Goal: Task Accomplishment & Management: Manage account settings

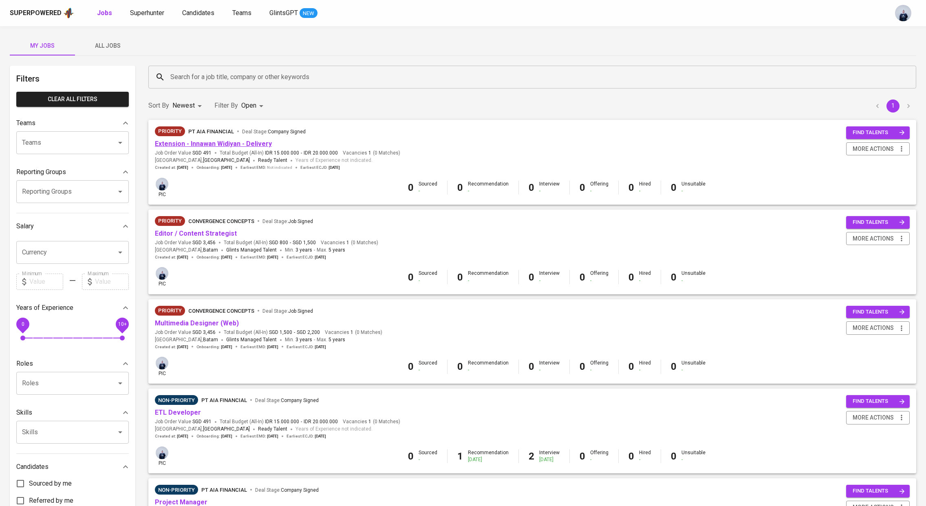
click at [231, 145] on link "Extension - Innawan Widiyan - Delivery" at bounding box center [213, 144] width 117 height 8
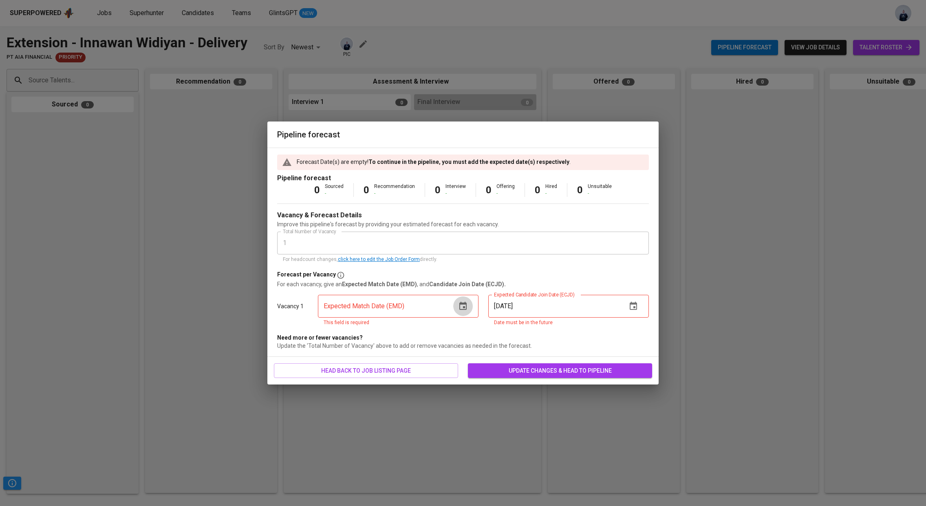
click at [463, 306] on icon "button" at bounding box center [463, 306] width 10 height 10
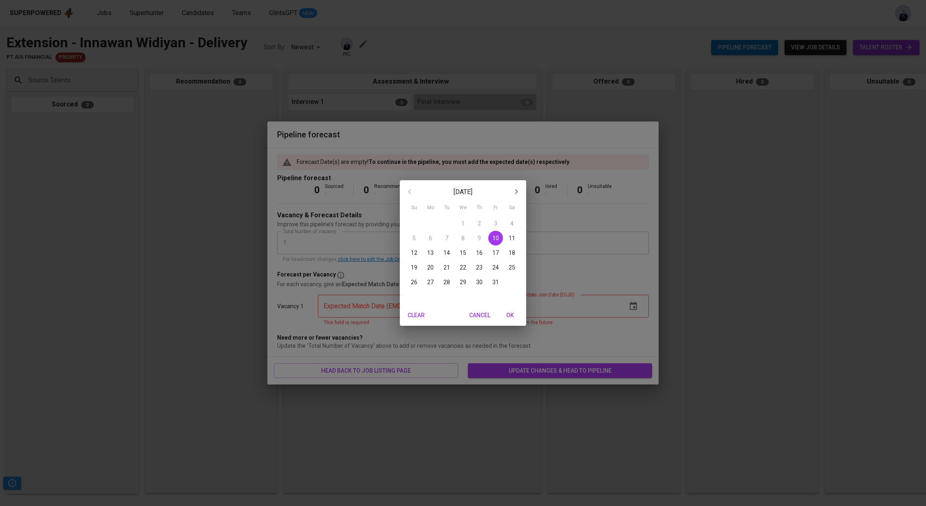
click at [497, 238] on p "10" at bounding box center [495, 238] width 7 height 8
type input "[DATE]"
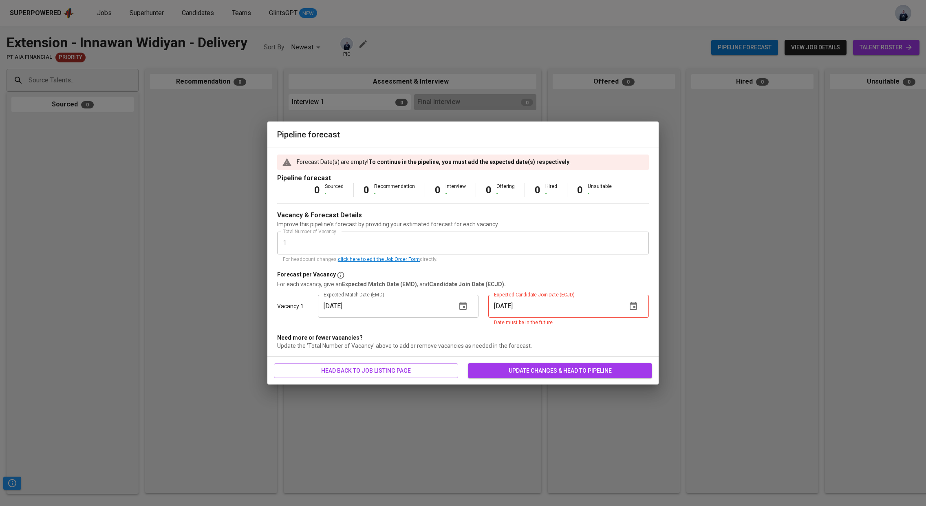
click at [632, 302] on icon "button" at bounding box center [633, 306] width 10 height 10
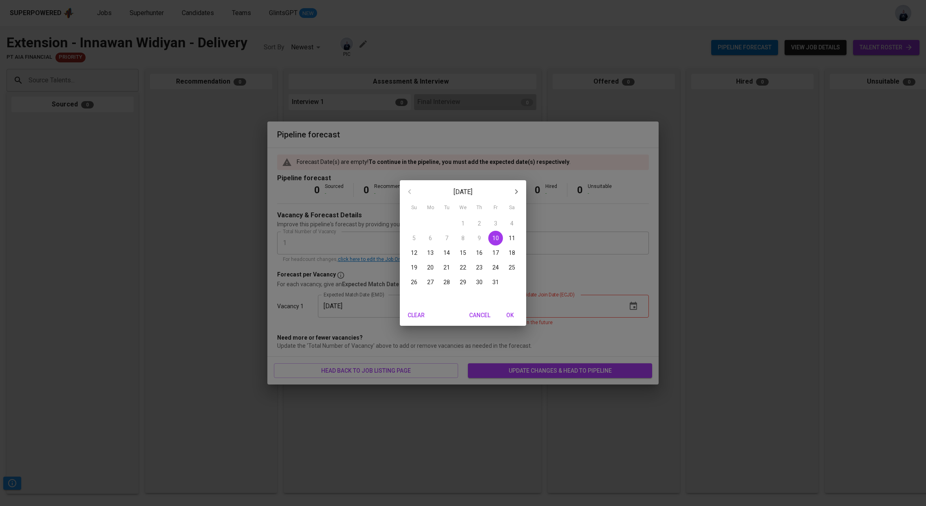
click at [494, 240] on p "10" at bounding box center [495, 238] width 7 height 8
type input "[DATE]"
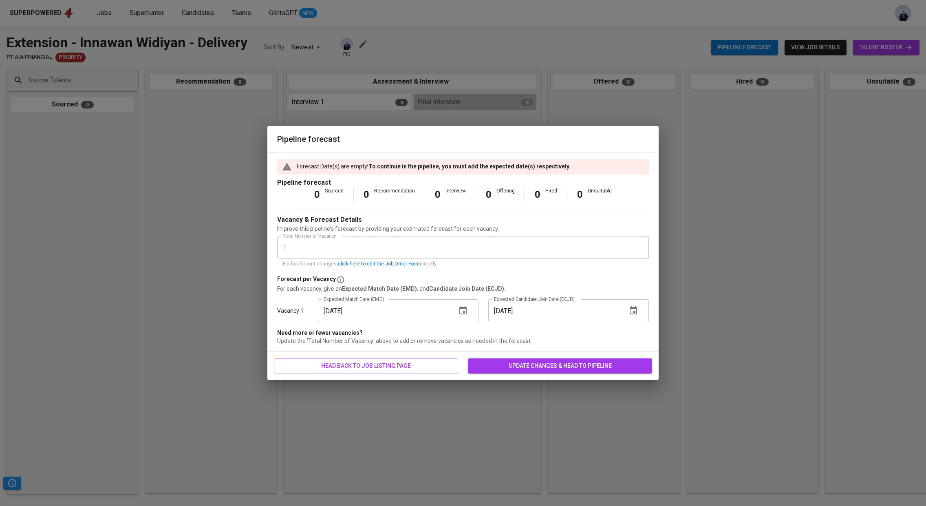
click at [510, 377] on div "head back to job listing page update changes & head to pipeline" at bounding box center [462, 366] width 391 height 28
click at [509, 370] on span "update changes & head to pipeline" at bounding box center [559, 366] width 171 height 10
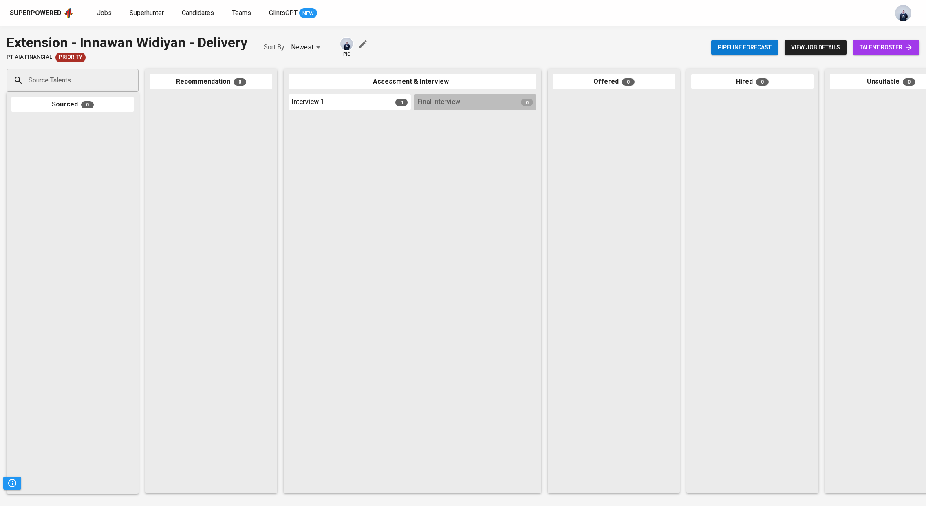
click at [37, 82] on input "Source Talents..." at bounding box center [69, 80] width 86 height 15
type input "innawan"
click at [46, 108] on span "Power Platform Developer" at bounding box center [63, 111] width 58 height 8
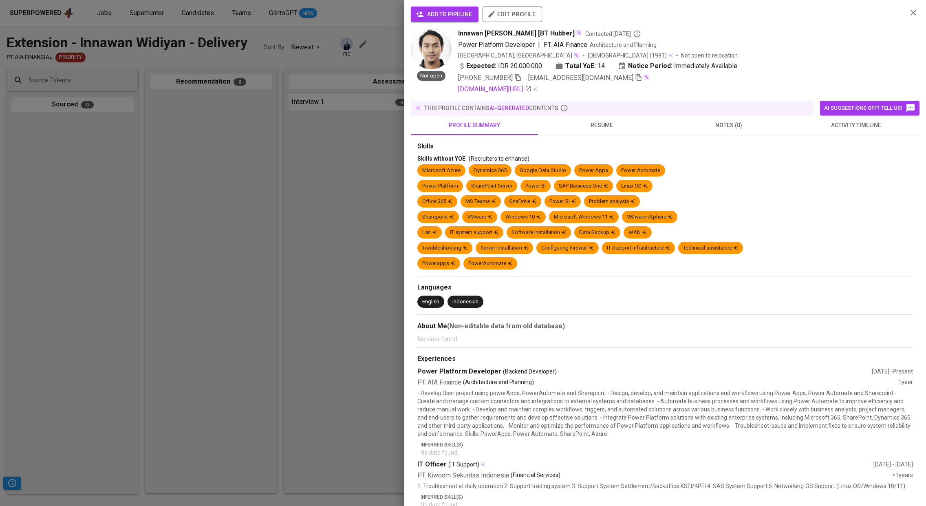
click at [452, 15] on span "add to pipeline" at bounding box center [444, 14] width 55 height 10
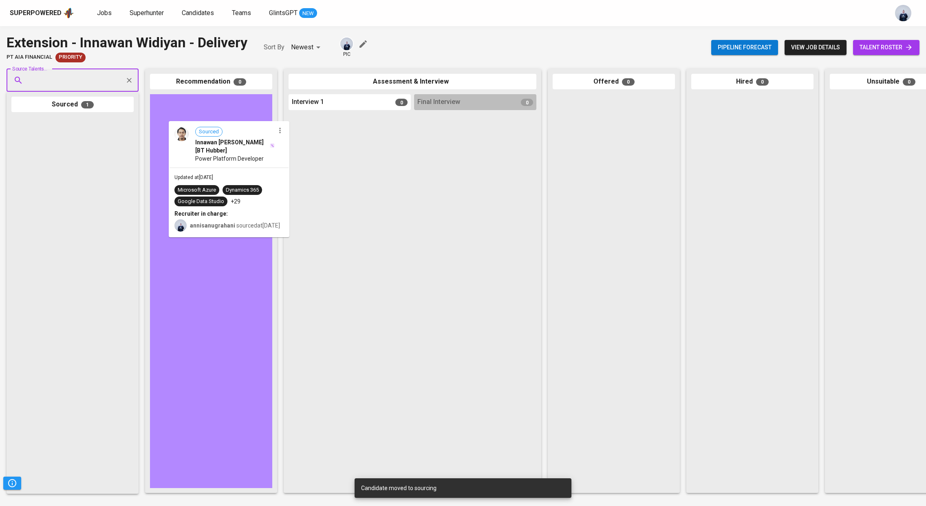
drag, startPoint x: 87, startPoint y: 147, endPoint x: 249, endPoint y: 151, distance: 161.8
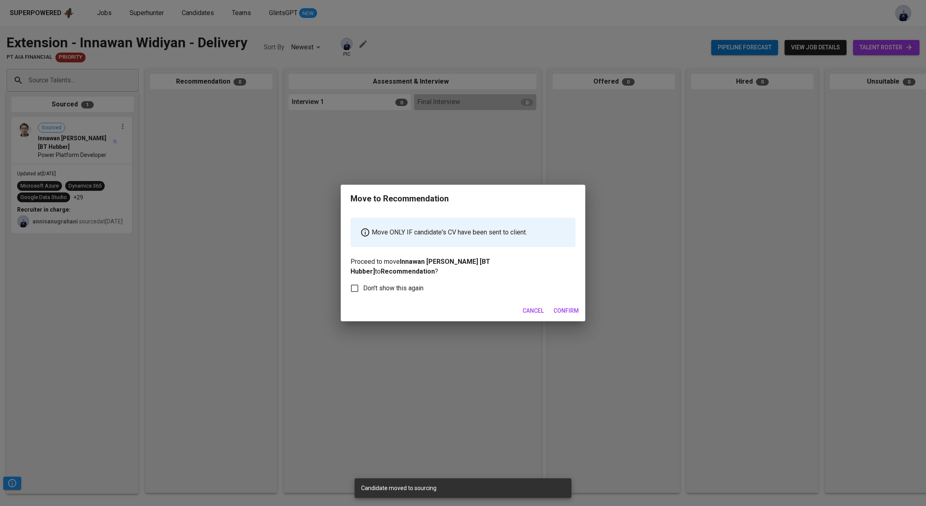
click at [566, 306] on span "Confirm" at bounding box center [565, 311] width 25 height 10
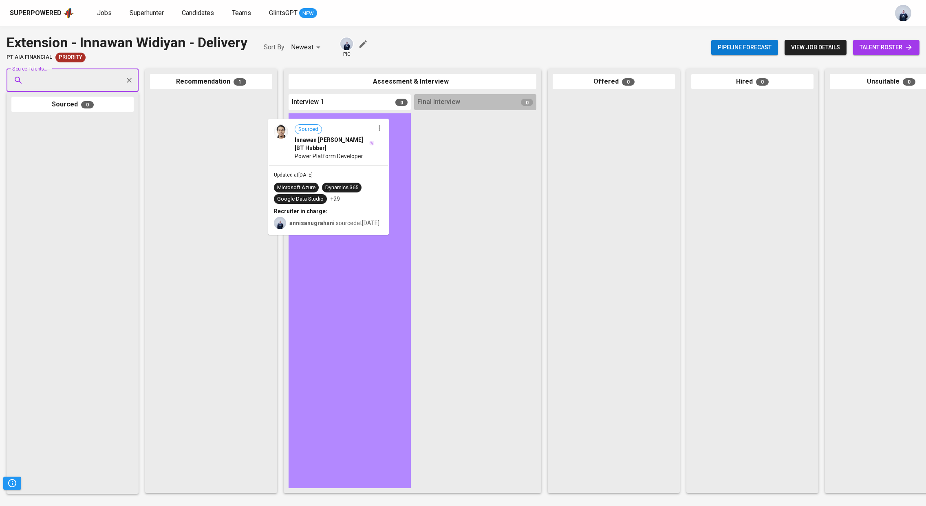
drag, startPoint x: 229, startPoint y: 158, endPoint x: 358, endPoint y: 183, distance: 130.7
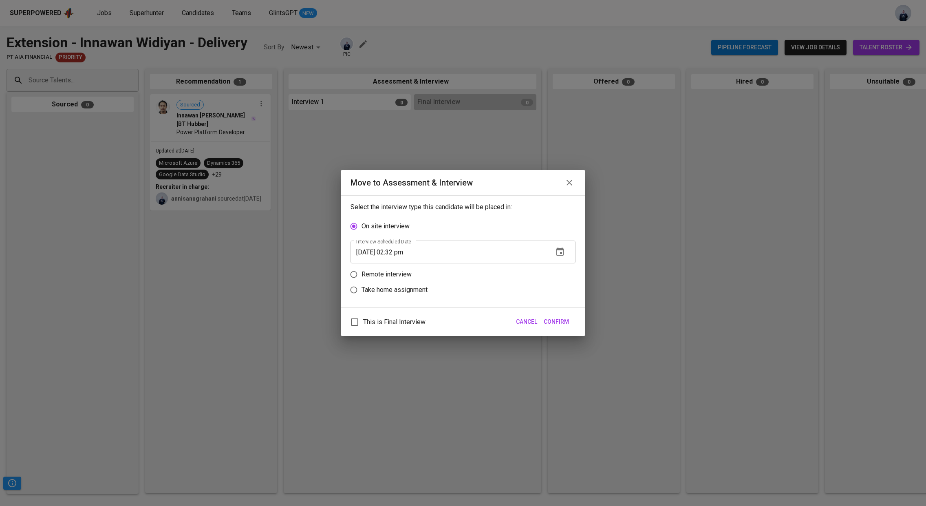
click at [398, 252] on input "[DATE] 02:32 pm" at bounding box center [448, 251] width 196 height 23
type input "[DATE] 01:35 pm"
click at [560, 319] on span "Confirm" at bounding box center [556, 322] width 25 height 10
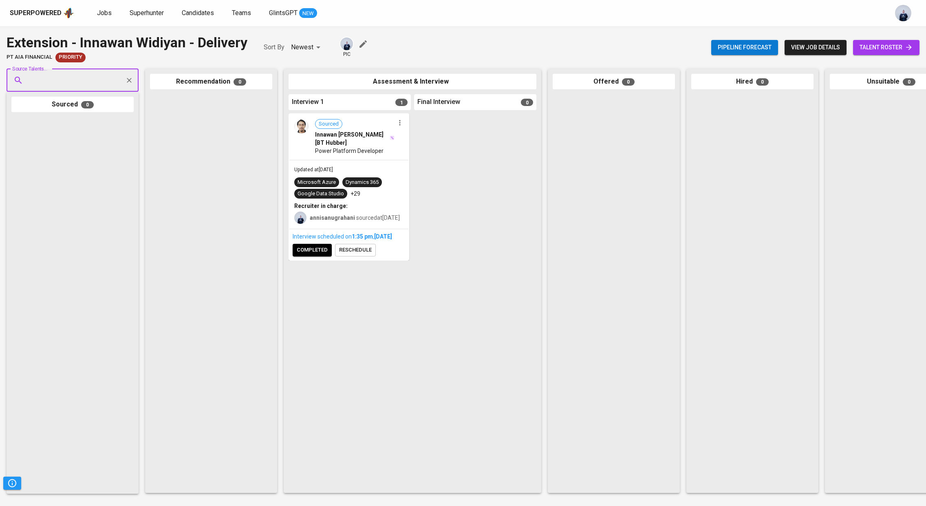
click at [313, 255] on span "completed" at bounding box center [312, 249] width 31 height 9
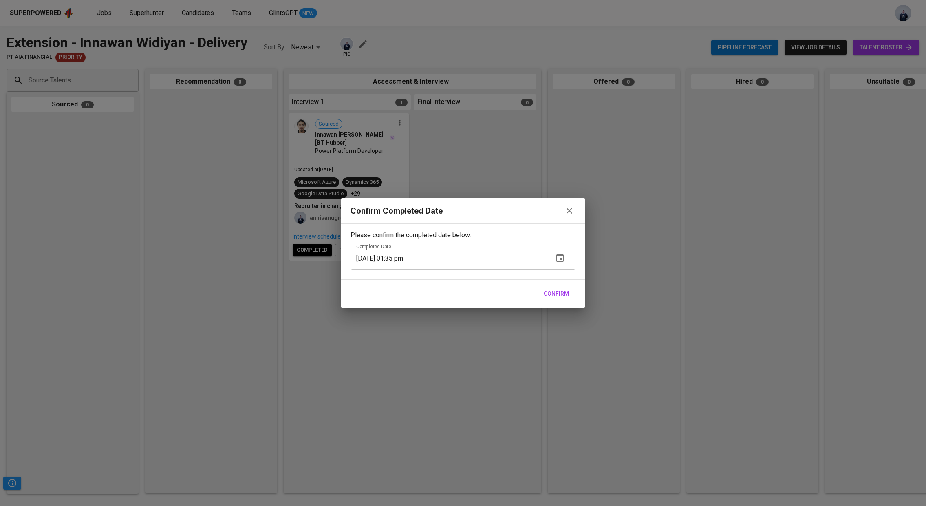
click at [560, 297] on span "Confirm" at bounding box center [556, 293] width 25 height 10
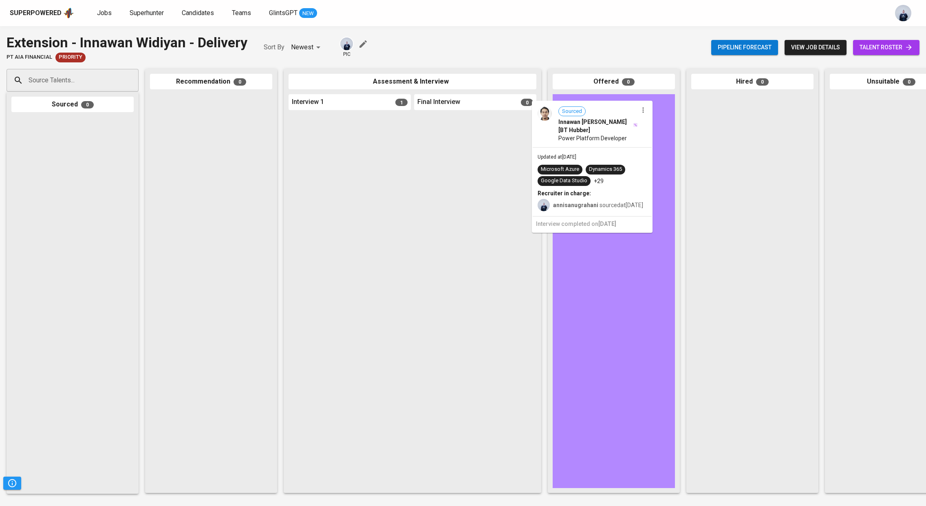
drag, startPoint x: 356, startPoint y: 198, endPoint x: 607, endPoint y: 185, distance: 252.1
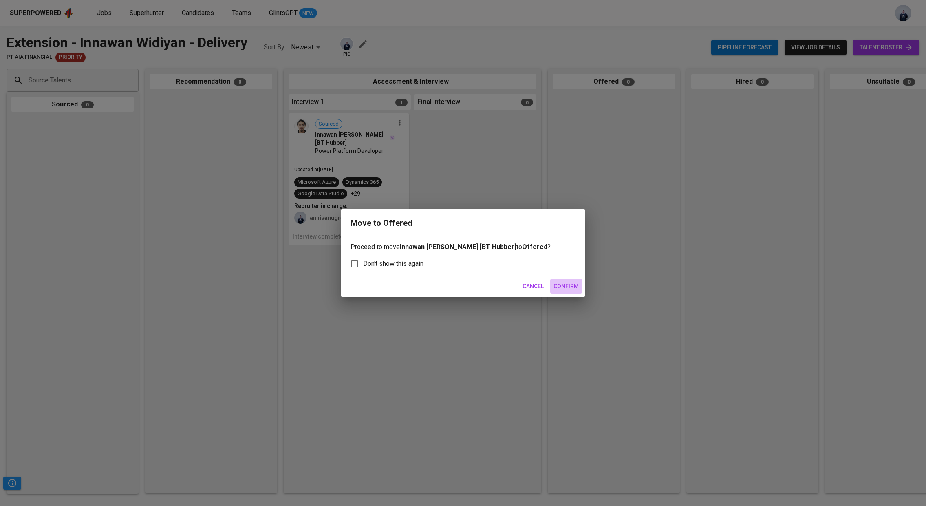
click at [569, 285] on span "Confirm" at bounding box center [565, 286] width 25 height 10
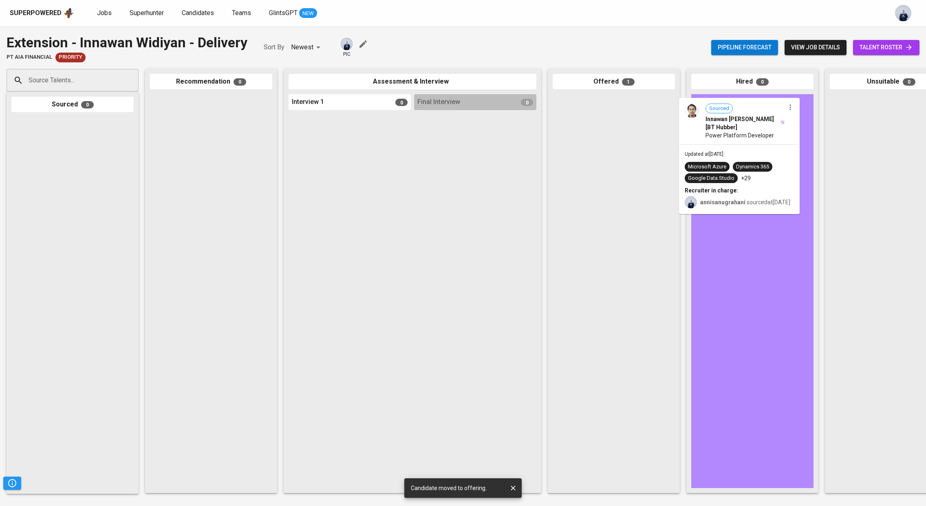
drag, startPoint x: 610, startPoint y: 156, endPoint x: 744, endPoint y: 159, distance: 133.7
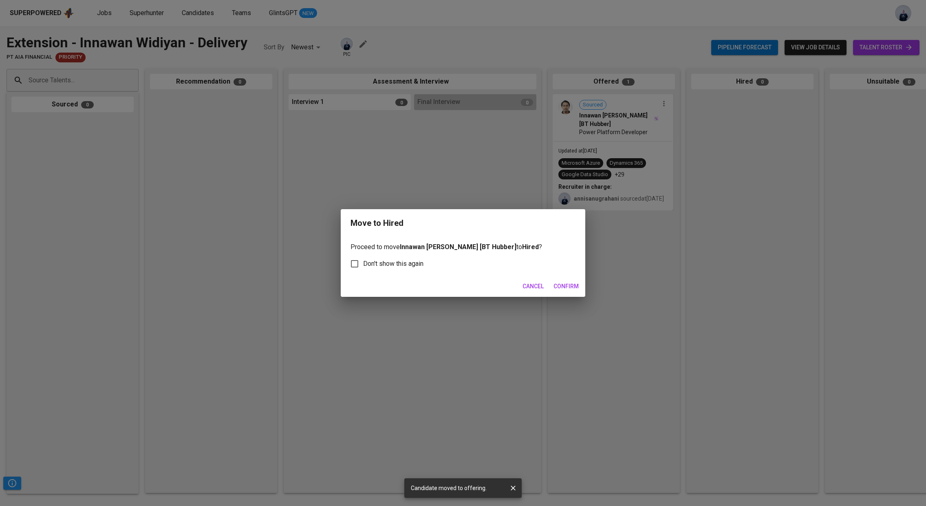
click at [561, 285] on span "Confirm" at bounding box center [565, 286] width 25 height 10
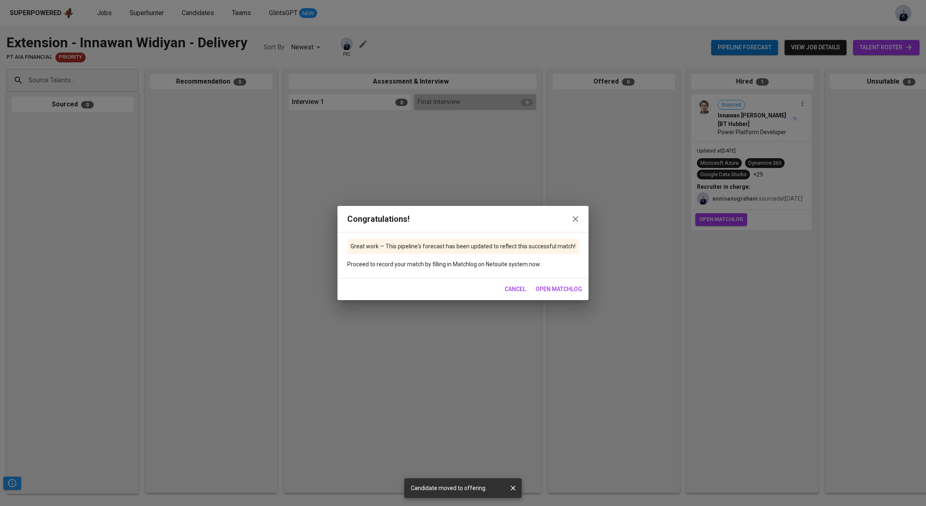
click at [521, 286] on span "Cancel" at bounding box center [514, 289] width 21 height 10
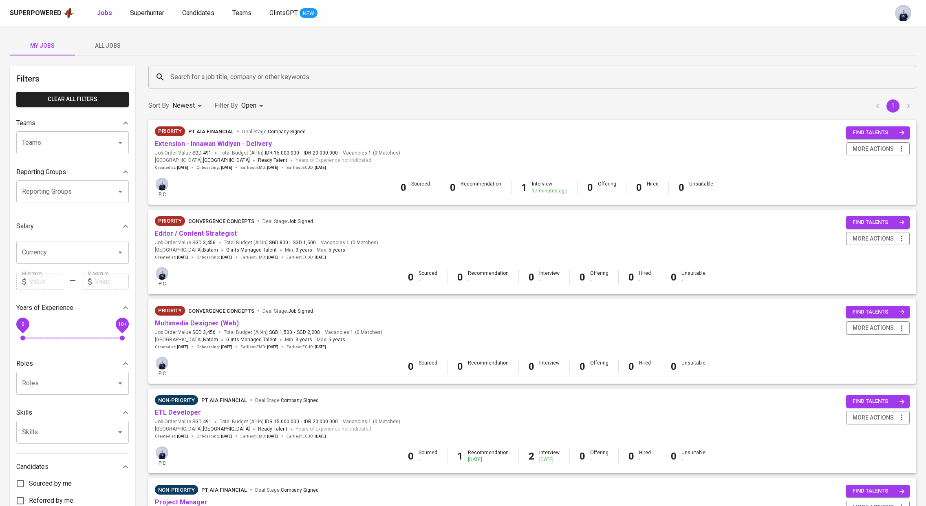
click at [157, 5] on div "Superpowered Jobs Superhunter Candidates Teams GlintsGPT NEW" at bounding box center [463, 13] width 926 height 26
click at [147, 13] on span "Superhunter" at bounding box center [147, 13] width 34 height 8
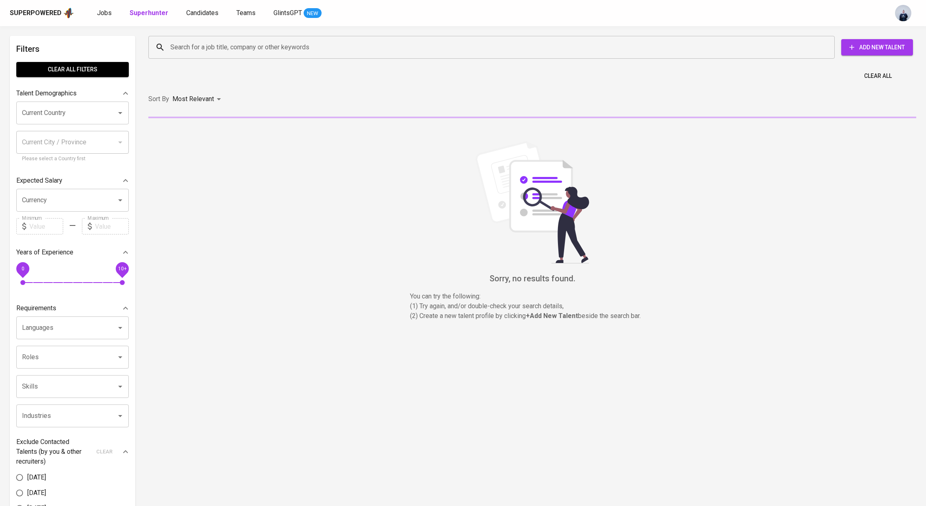
click at [196, 50] on input "Search for a job title, company or other keywords" at bounding box center [493, 47] width 650 height 15
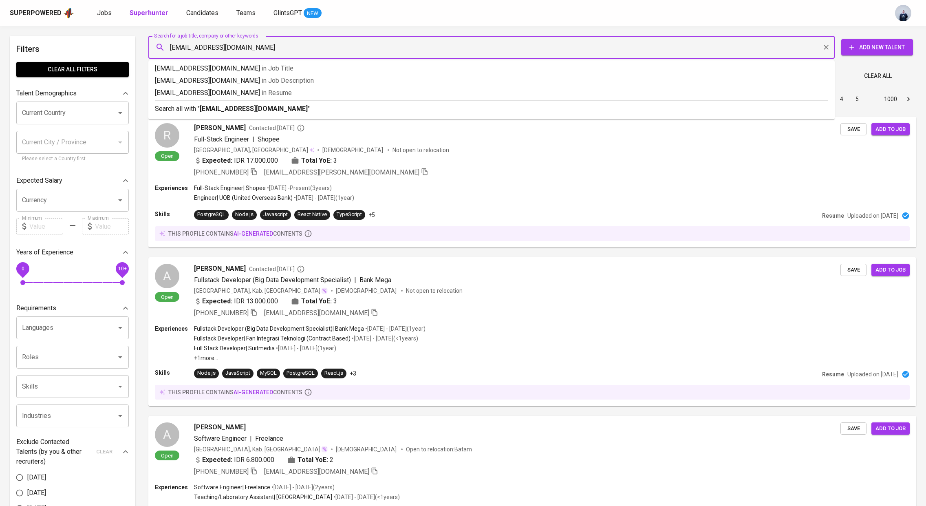
type input "[EMAIL_ADDRESS][DOMAIN_NAME]"
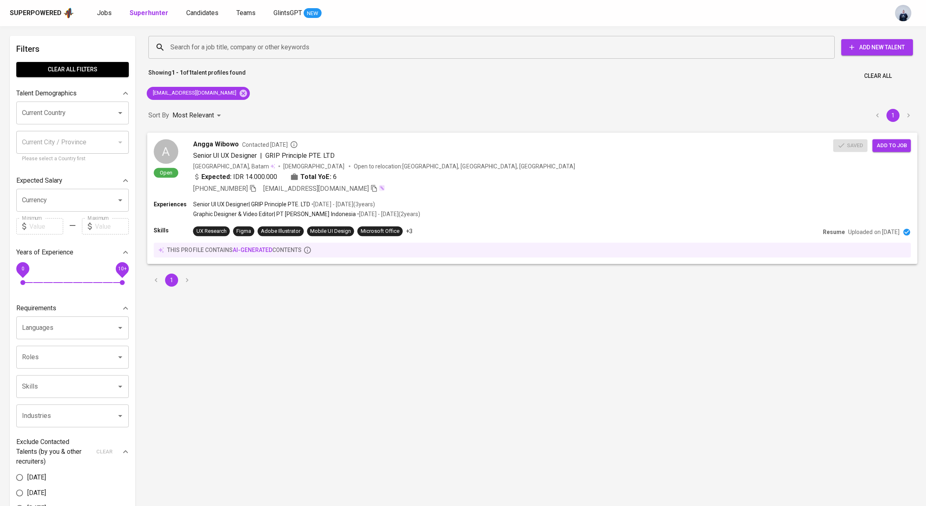
click at [305, 155] on span "GRIP Principle PTE. LTD" at bounding box center [299, 155] width 69 height 8
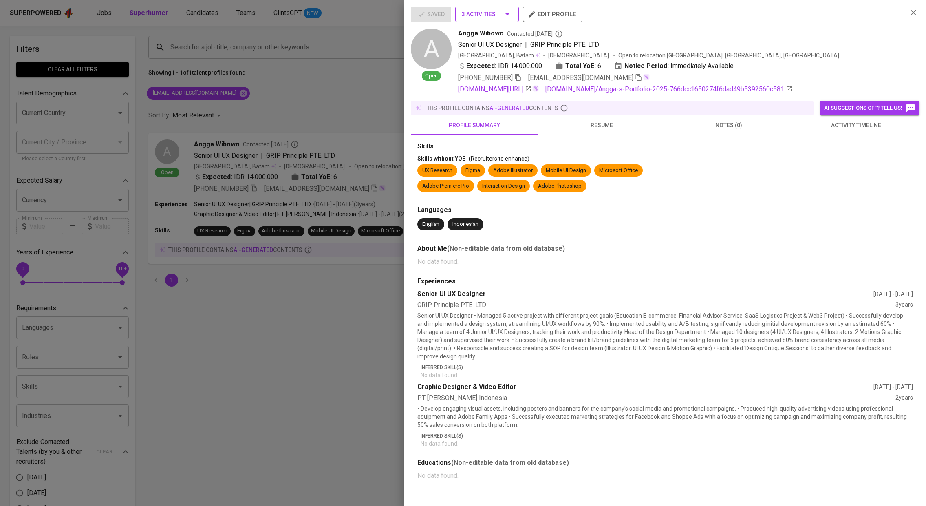
click at [511, 18] on icon "button" at bounding box center [507, 14] width 10 height 10
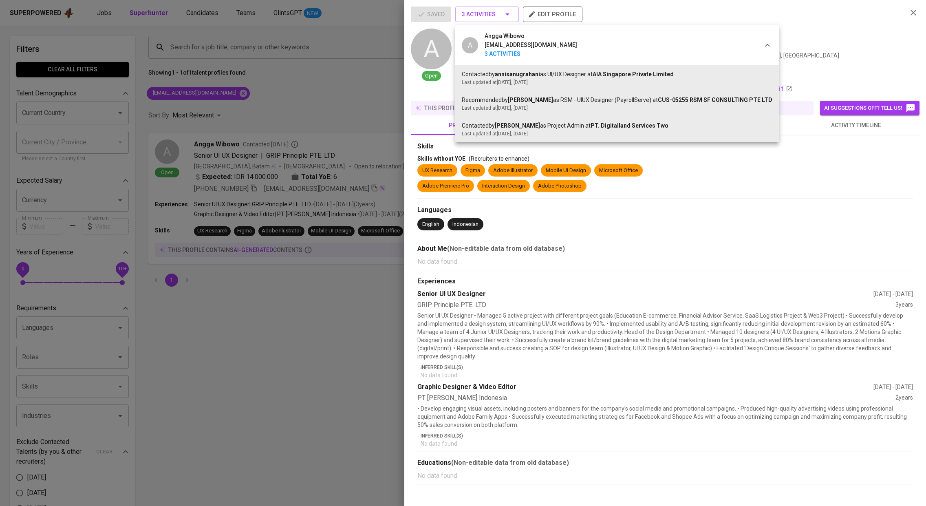
click at [806, 52] on div at bounding box center [463, 253] width 926 height 506
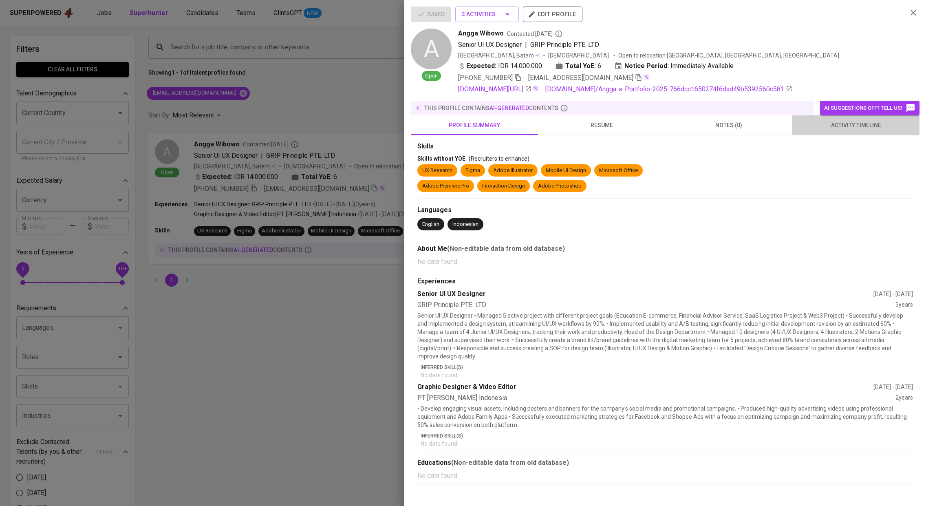
click at [818, 127] on span "activity timeline" at bounding box center [855, 125] width 117 height 10
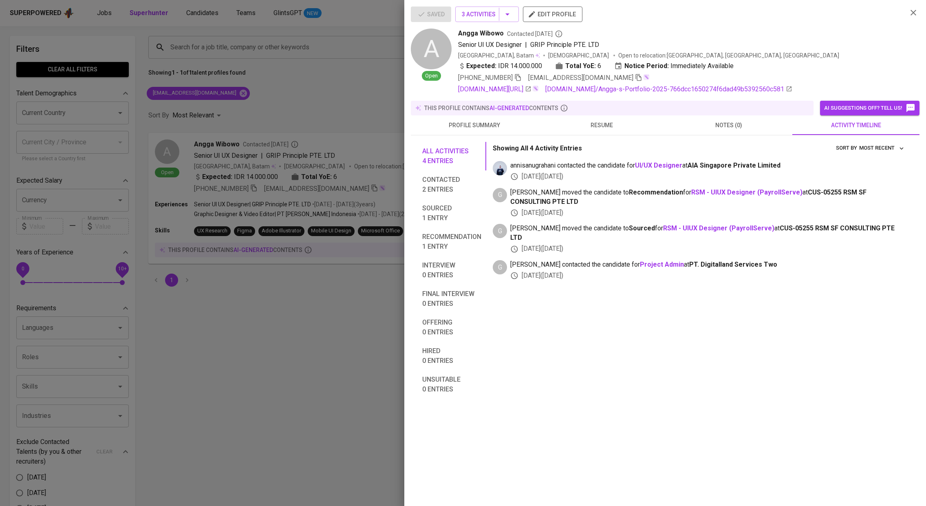
click at [480, 124] on span "profile summary" at bounding box center [474, 125] width 117 height 10
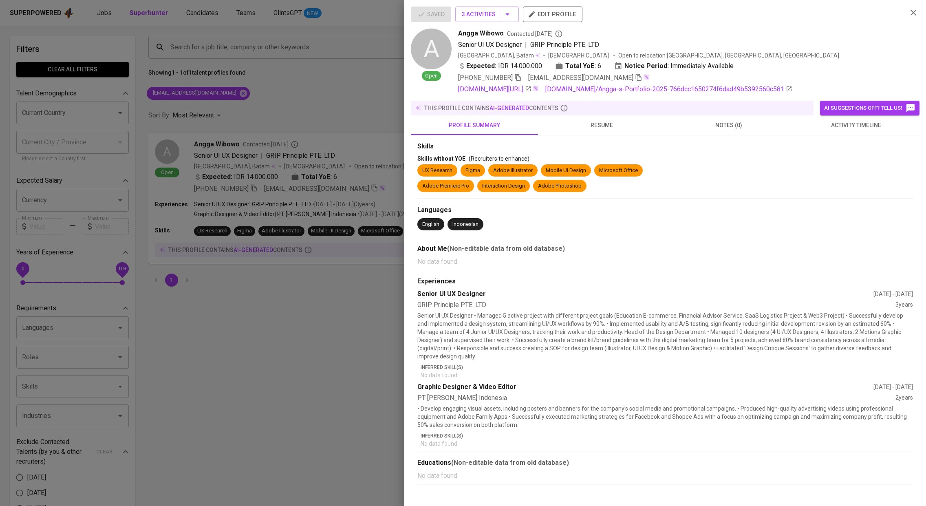
click at [588, 125] on span "resume" at bounding box center [601, 125] width 117 height 10
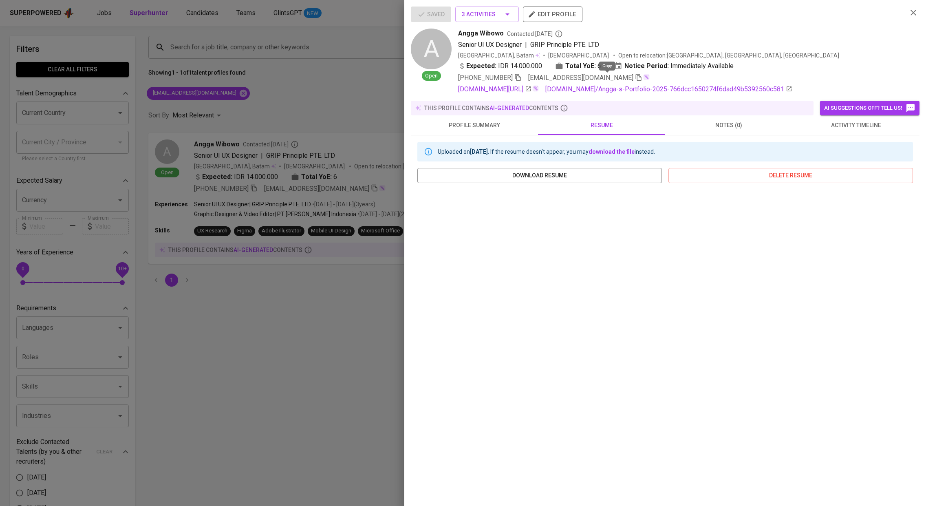
click at [635, 79] on icon "button" at bounding box center [638, 77] width 7 height 7
click at [914, 12] on icon "button" at bounding box center [913, 13] width 6 height 6
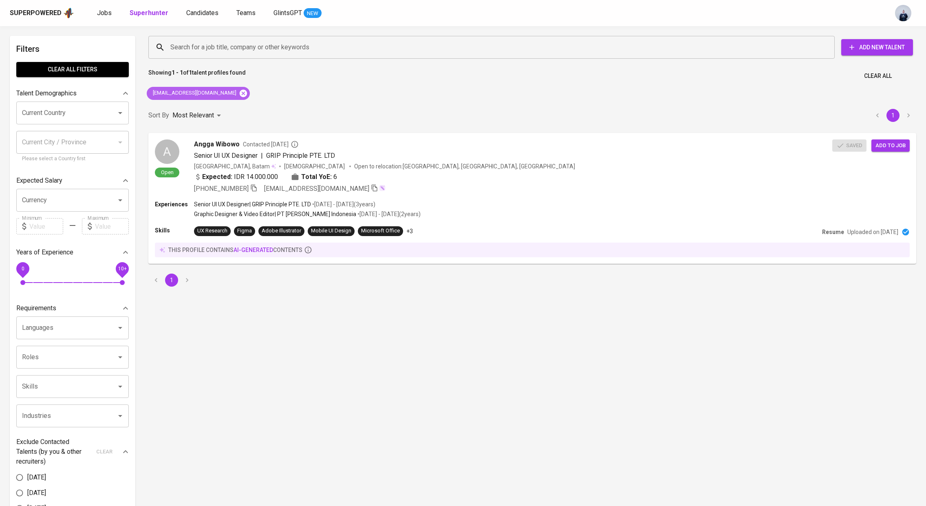
click at [239, 94] on icon at bounding box center [243, 93] width 9 height 9
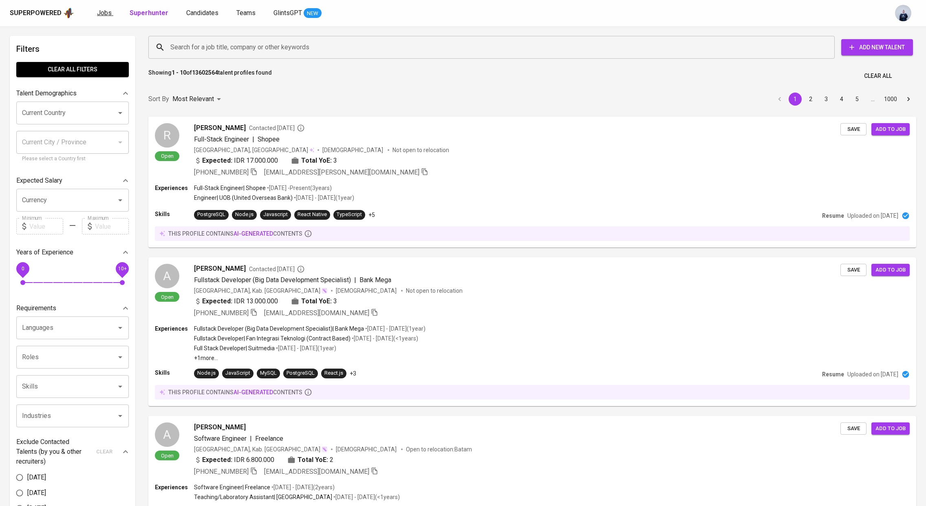
click at [103, 15] on span "Jobs" at bounding box center [104, 13] width 15 height 8
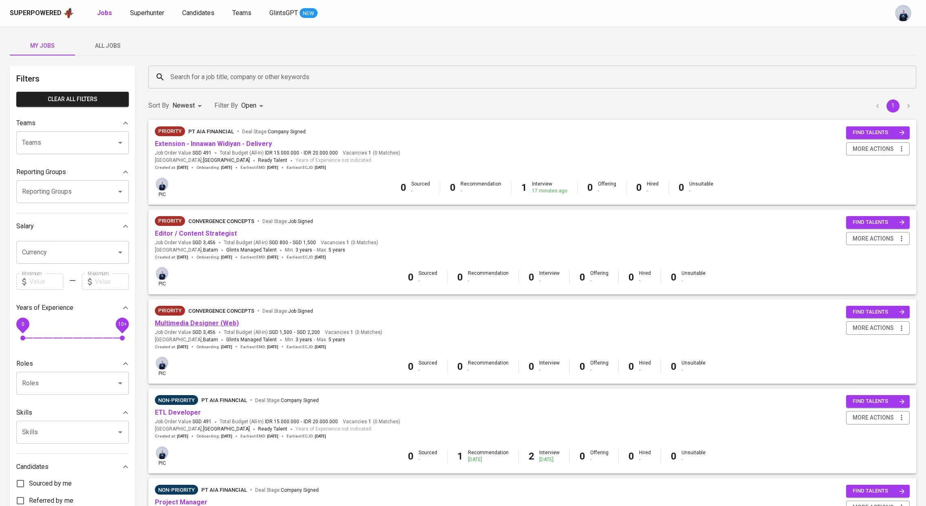
click at [212, 322] on link "Multimedia Designer (Web)" at bounding box center [197, 323] width 84 height 8
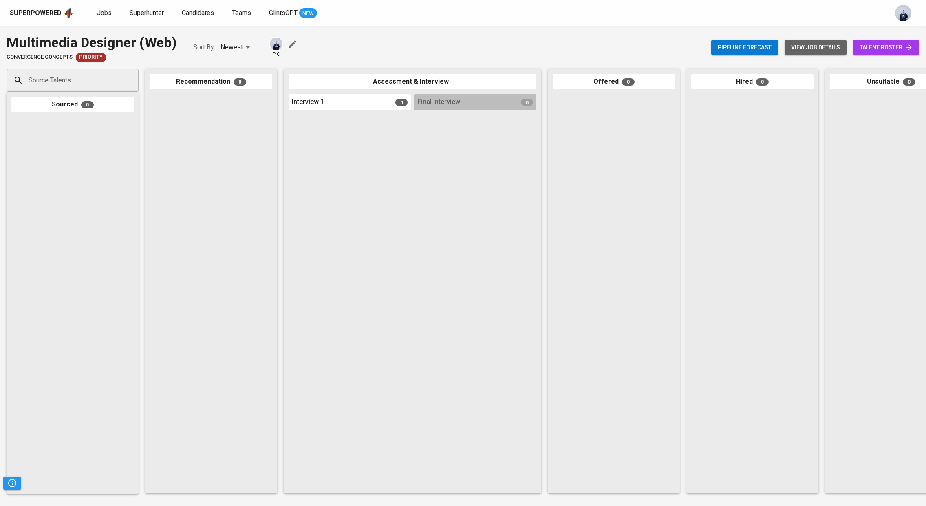
click at [804, 43] on span "view job details" at bounding box center [815, 47] width 49 height 10
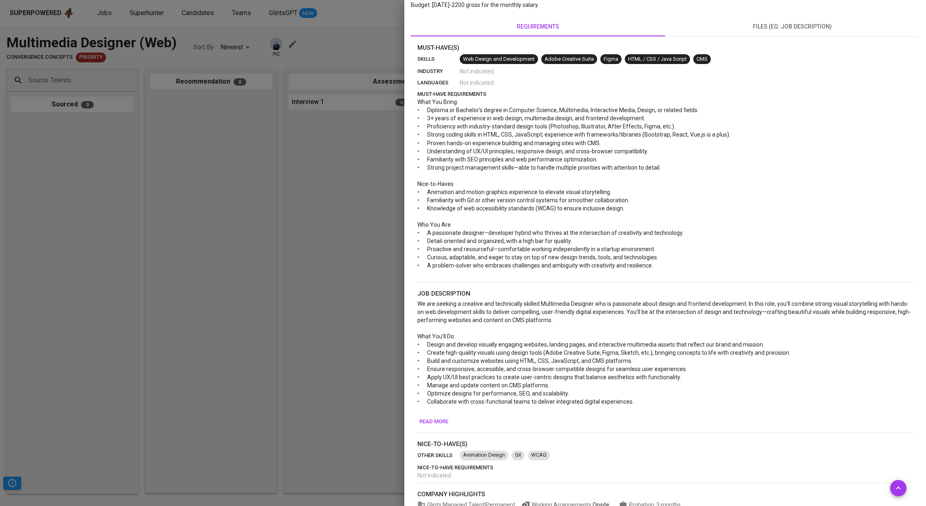
scroll to position [156, 0]
drag, startPoint x: 428, startPoint y: 383, endPoint x: 586, endPoint y: 386, distance: 158.1
click at [586, 386] on p "• Manage and update content on CMS platforms." at bounding box center [664, 383] width 495 height 8
copy span "Manage and update content on CMS platforms."
click at [155, 60] on div at bounding box center [463, 253] width 926 height 506
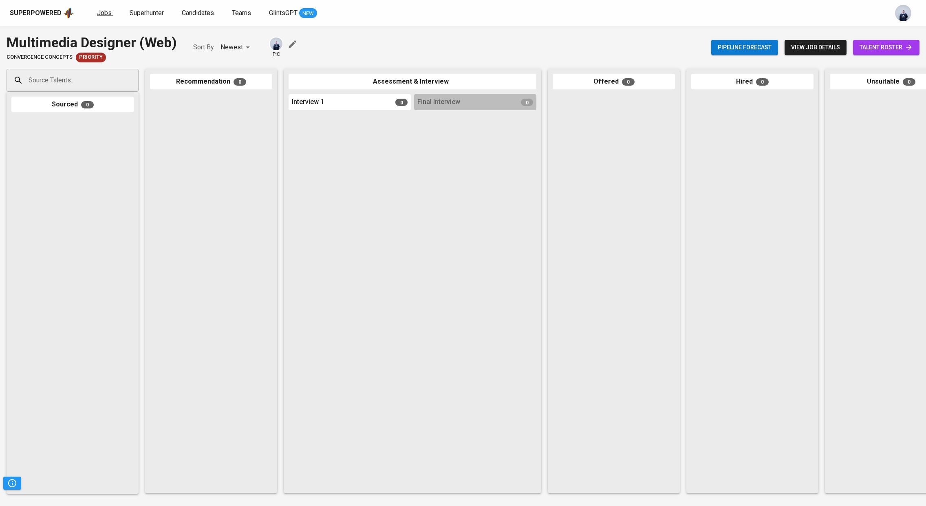
click at [108, 16] on span "Jobs" at bounding box center [104, 13] width 15 height 8
